Goal: Task Accomplishment & Management: Complete application form

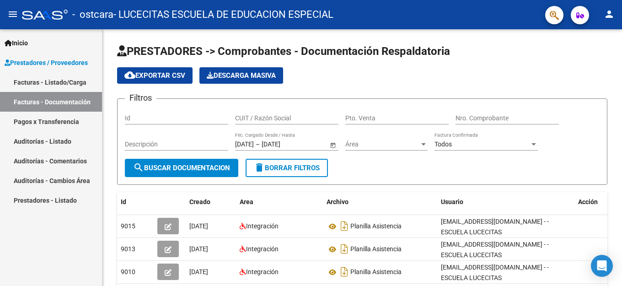
click at [67, 81] on link "Facturas - Listado/Carga" at bounding box center [51, 82] width 102 height 20
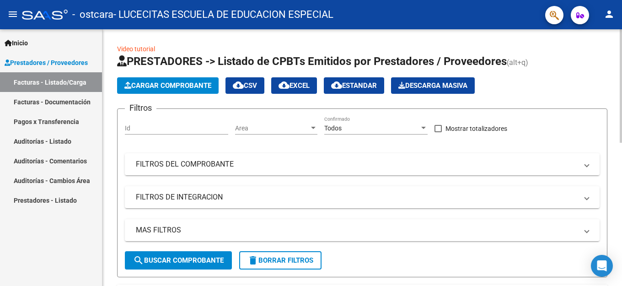
click at [189, 86] on span "Cargar Comprobante" at bounding box center [167, 85] width 87 height 8
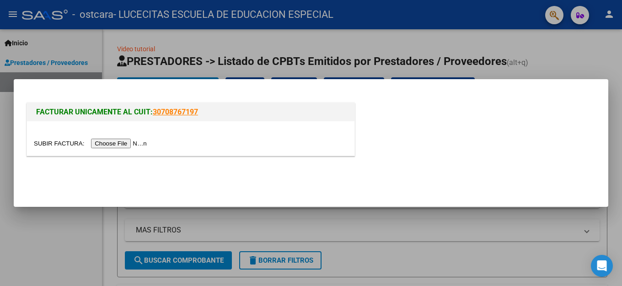
click at [135, 143] on input "file" at bounding box center [92, 144] width 116 height 10
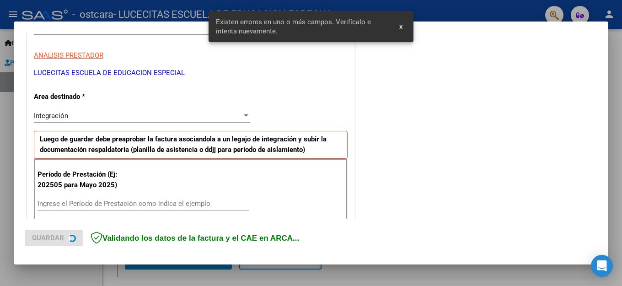
scroll to position [209, 0]
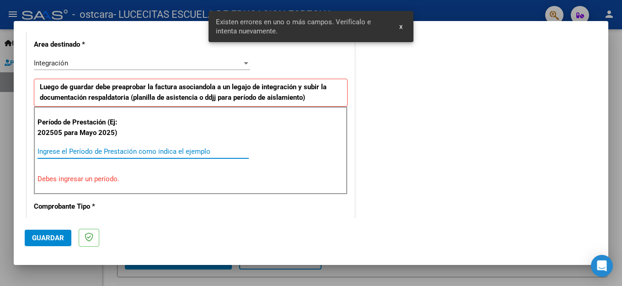
click at [55, 151] on input "Ingrese el Período de Prestación como indica el ejemplo" at bounding box center [143, 151] width 211 height 8
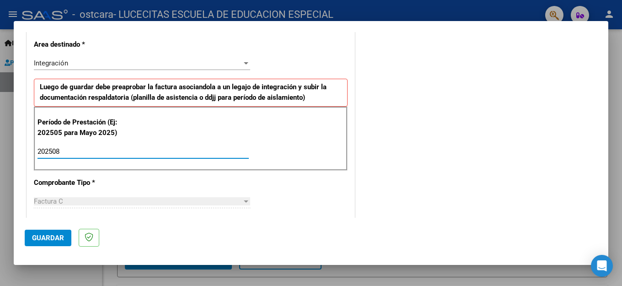
type input "202508"
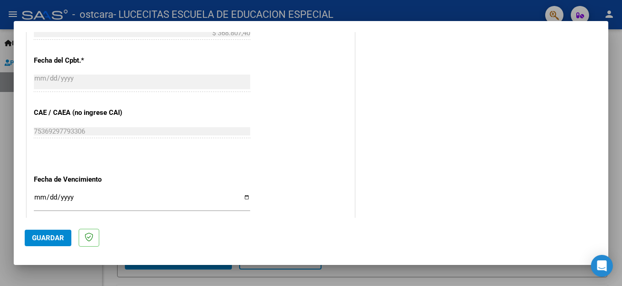
scroll to position [519, 0]
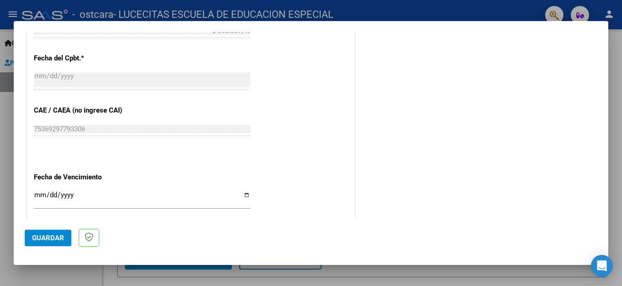
click at [39, 191] on input "Ingresar la fecha" at bounding box center [142, 198] width 216 height 15
type input "0009-01-18"
click at [53, 189] on div "0009-01-18 Ingresar la fecha" at bounding box center [142, 199] width 216 height 20
click at [52, 191] on input "0009-01-18" at bounding box center [142, 198] width 216 height 15
type input "8202-09-18"
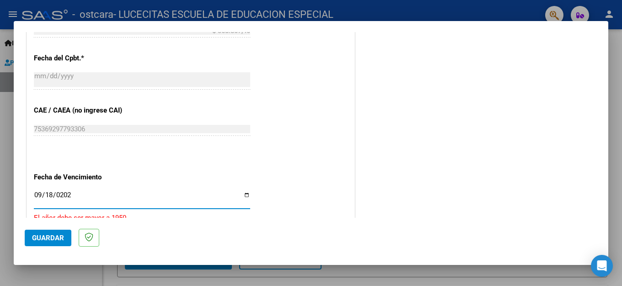
type input "[DATE]"
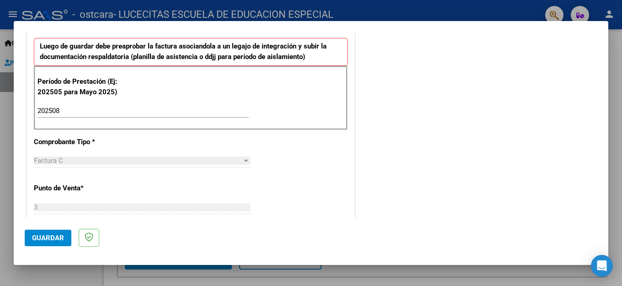
scroll to position [237, 0]
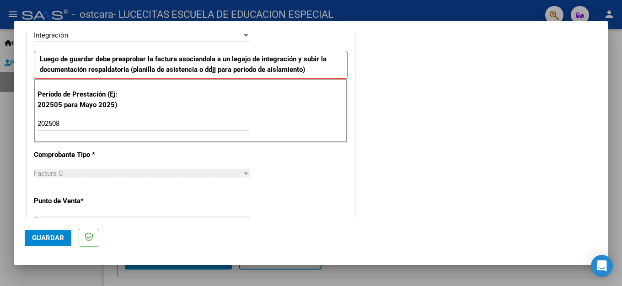
click at [45, 239] on span "Guardar" at bounding box center [48, 238] width 32 height 8
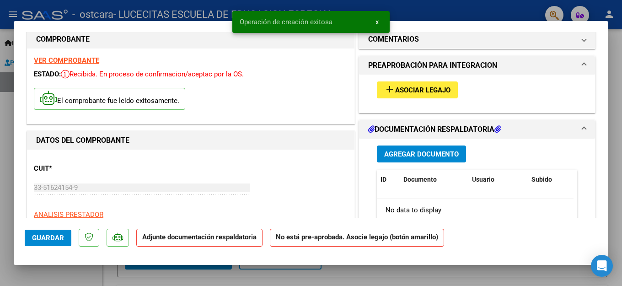
scroll to position [42, 0]
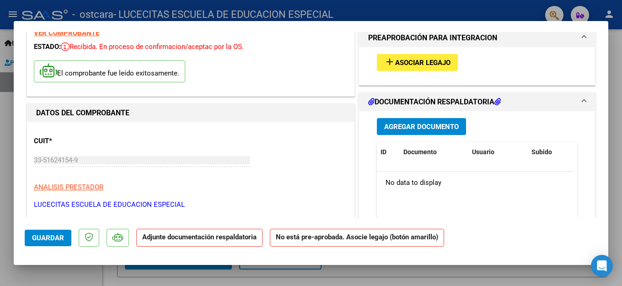
click at [379, 242] on strong "No está pre-aprobada. Asocie legajo (botón amarillo)" at bounding box center [357, 238] width 174 height 18
click at [425, 63] on span "Asociar Legajo" at bounding box center [422, 63] width 55 height 8
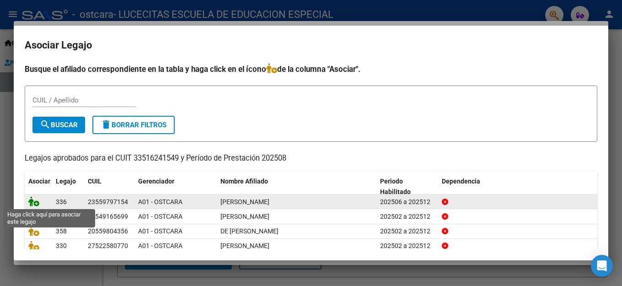
click at [36, 203] on icon at bounding box center [33, 201] width 11 height 10
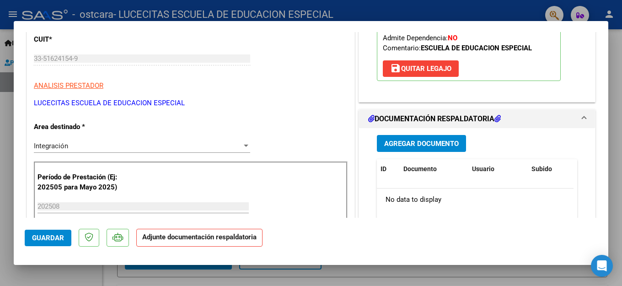
scroll to position [146, 0]
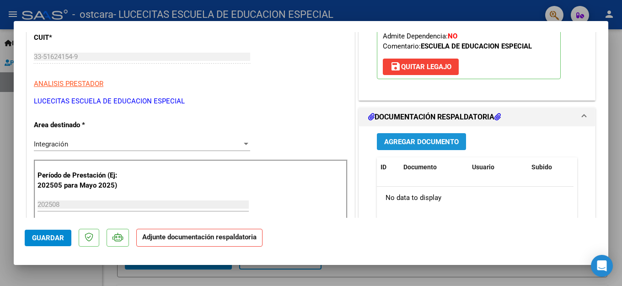
click at [420, 141] on span "Agregar Documento" at bounding box center [421, 142] width 75 height 8
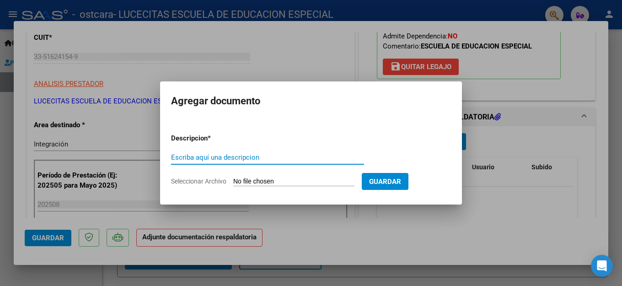
click at [225, 158] on input "Escriba aquí una descripcion" at bounding box center [267, 157] width 193 height 8
type input "Planilla asistencia"
click at [276, 181] on input "Seleccionar Archivo" at bounding box center [293, 182] width 121 height 9
type input "C:\fakepath\Planilla asistencia [DATE].pdf"
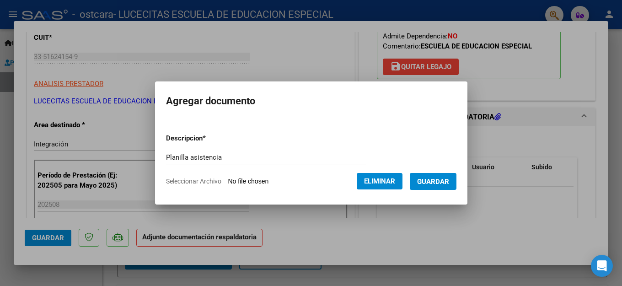
click at [435, 178] on span "Guardar" at bounding box center [433, 182] width 32 height 8
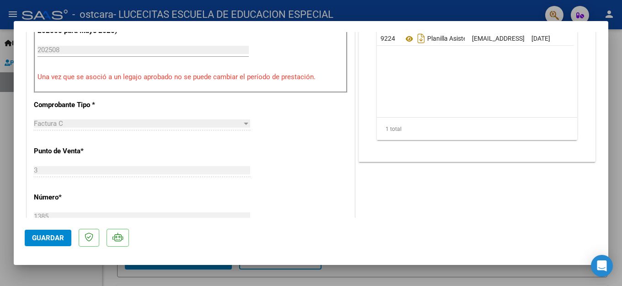
scroll to position [303, 0]
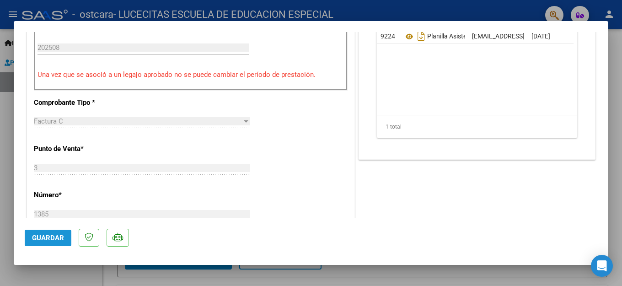
click at [47, 237] on span "Guardar" at bounding box center [48, 238] width 32 height 8
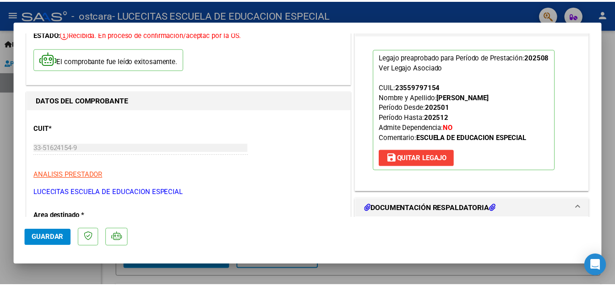
scroll to position [0, 0]
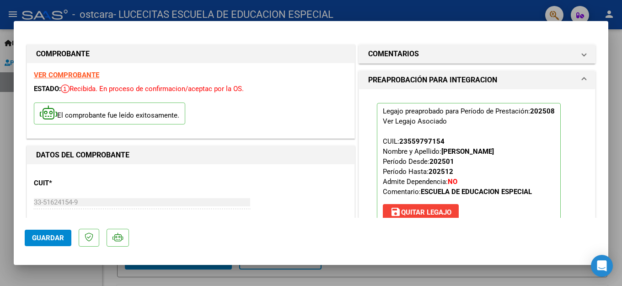
click at [307, 53] on h1 "COMPROBANTE" at bounding box center [190, 54] width 309 height 11
click at [452, 29] on mat-dialog-container "COMPROBANTE VER COMPROBANTE ESTADO: Recibida. En proceso de confirmacion/acepta…" at bounding box center [311, 143] width 595 height 244
click at [496, 10] on div at bounding box center [311, 143] width 622 height 286
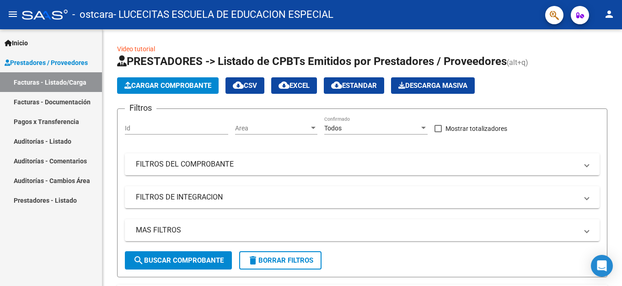
click at [609, 15] on mat-icon "person" at bounding box center [609, 14] width 11 height 11
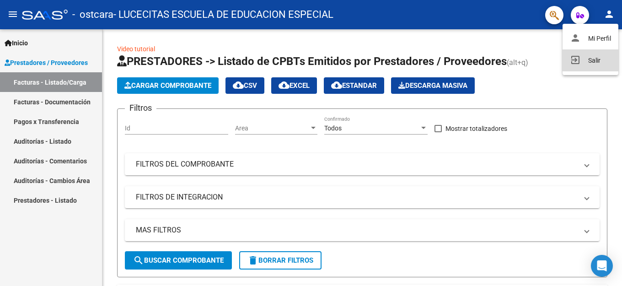
click at [590, 60] on button "exit_to_app Salir" at bounding box center [591, 60] width 56 height 22
